Goal: Transaction & Acquisition: Download file/media

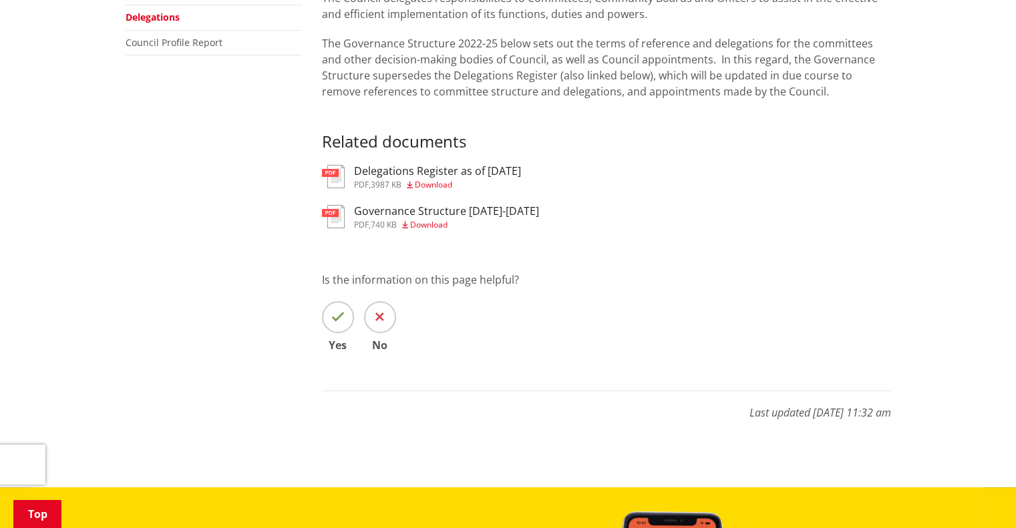
scroll to position [401, 0]
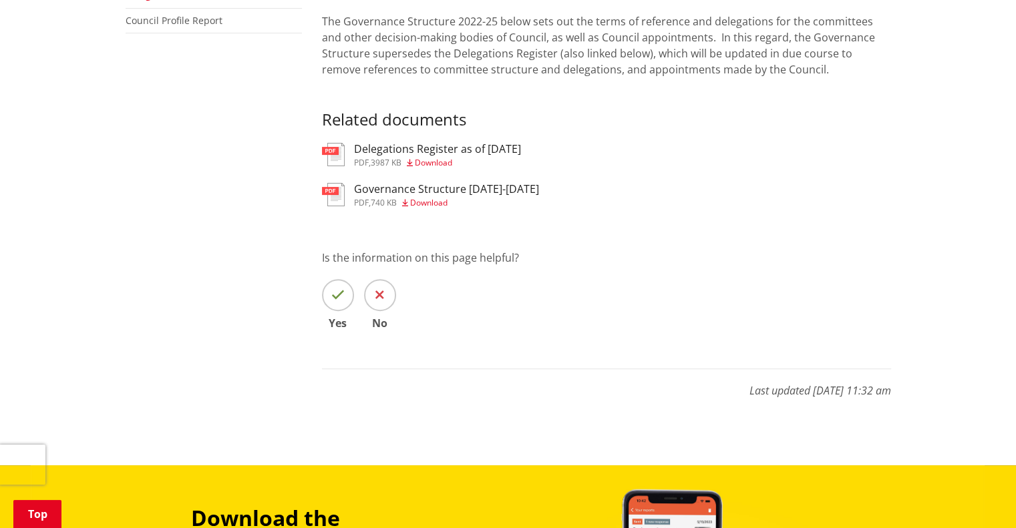
click at [426, 162] on span "Download" at bounding box center [433, 162] width 37 height 11
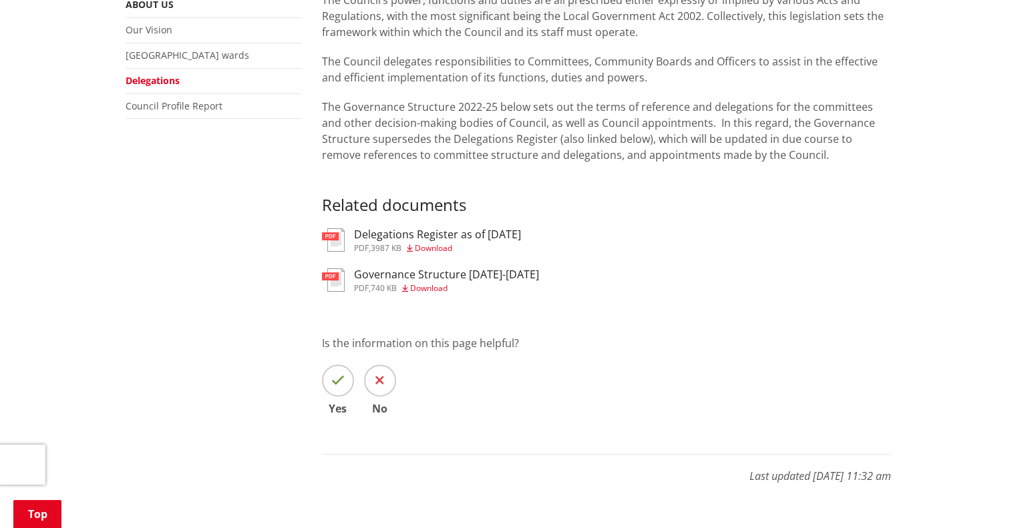
scroll to position [334, 0]
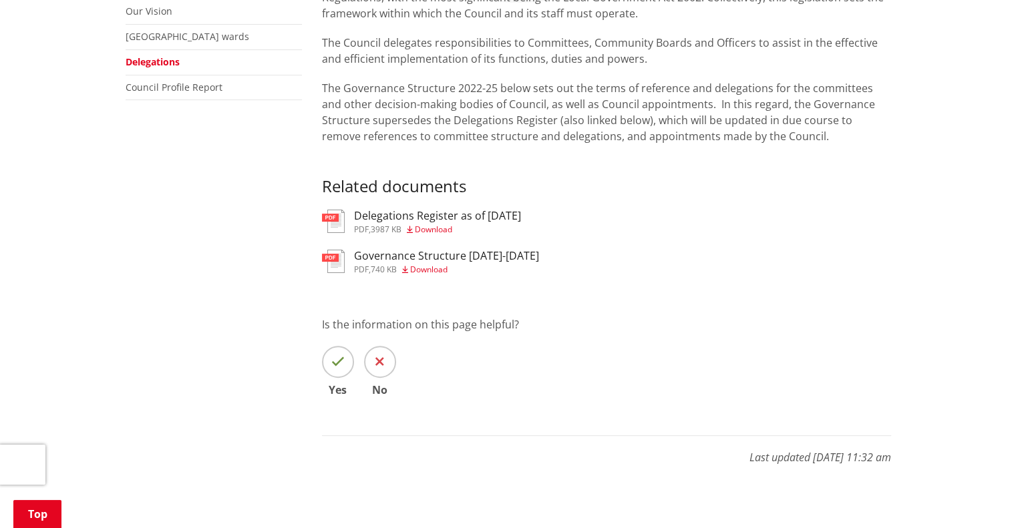
click at [446, 232] on span "Download" at bounding box center [433, 229] width 37 height 11
